Goal: Transaction & Acquisition: Download file/media

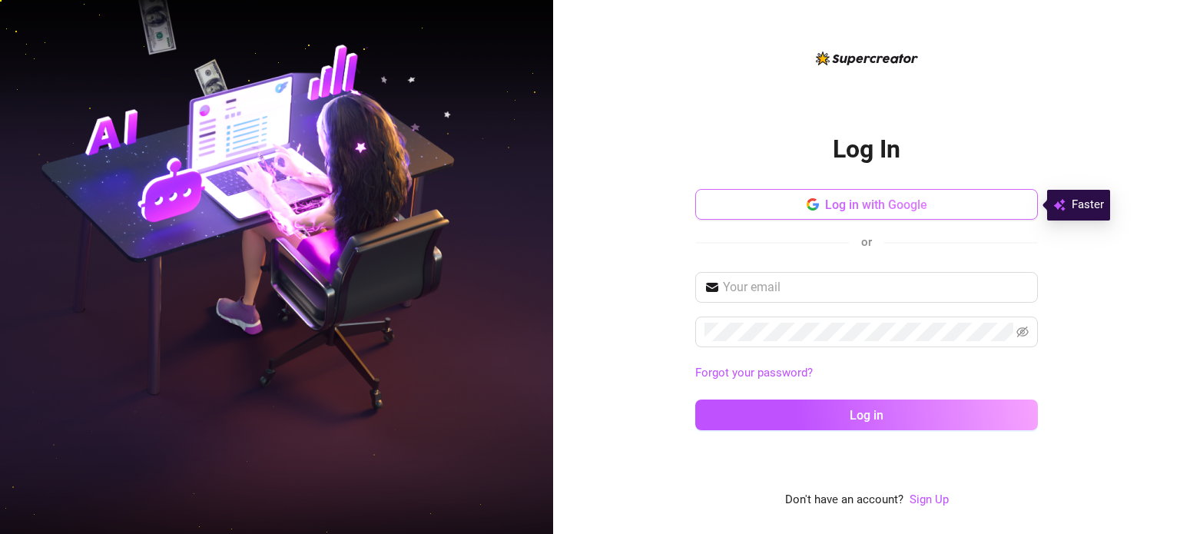
click at [912, 211] on span "Log in with Google" at bounding box center [876, 204] width 102 height 15
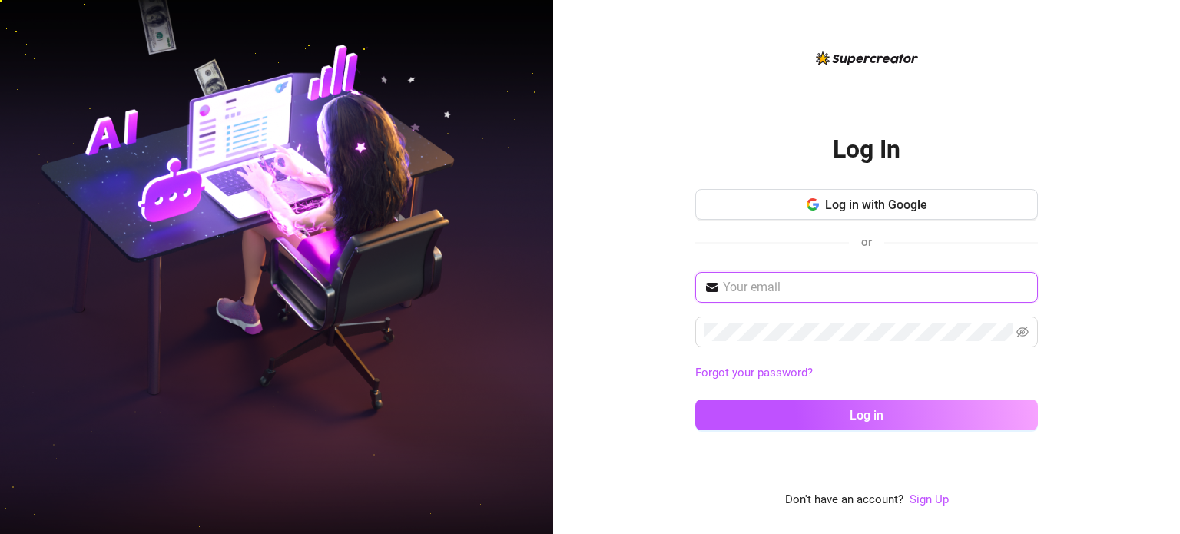
click at [768, 290] on input "text" at bounding box center [876, 287] width 306 height 18
type input "[EMAIL_ADDRESS][DOMAIN_NAME]"
click at [695, 399] on button "Log in" at bounding box center [866, 414] width 343 height 31
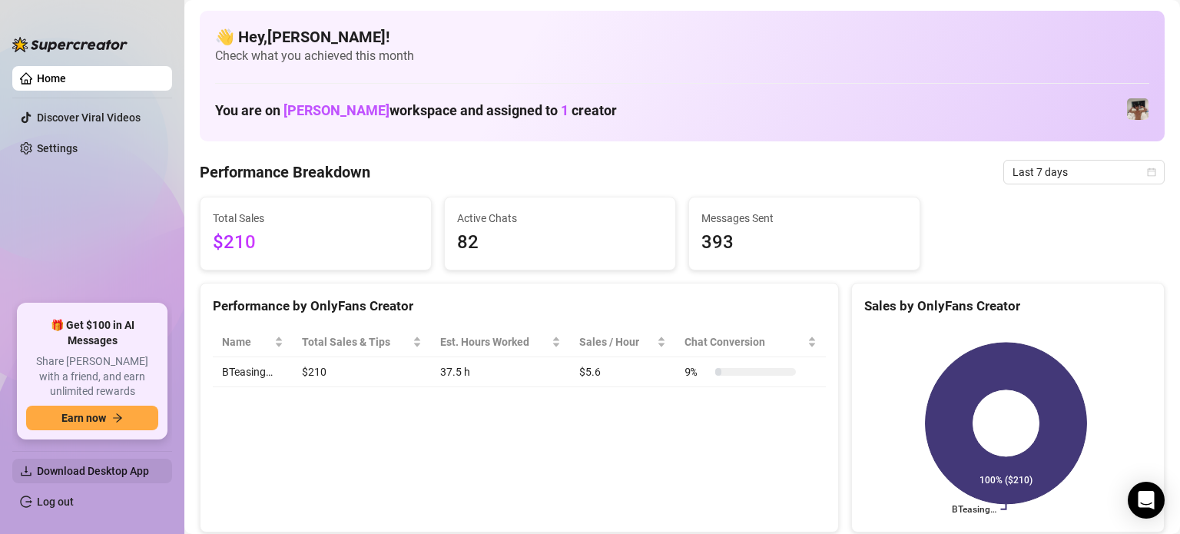
click at [118, 478] on span "Download Desktop App" at bounding box center [98, 471] width 123 height 25
click at [116, 467] on span "Download Desktop App" at bounding box center [93, 471] width 112 height 12
click at [108, 466] on span "Download Desktop App" at bounding box center [93, 471] width 112 height 12
